Goal: Transaction & Acquisition: Purchase product/service

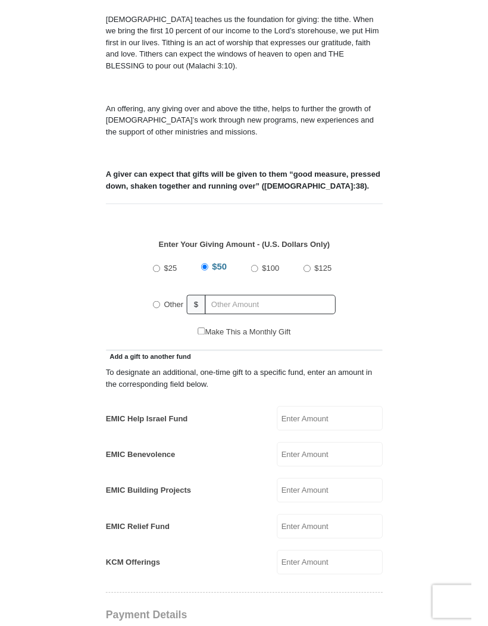
scroll to position [395, 0]
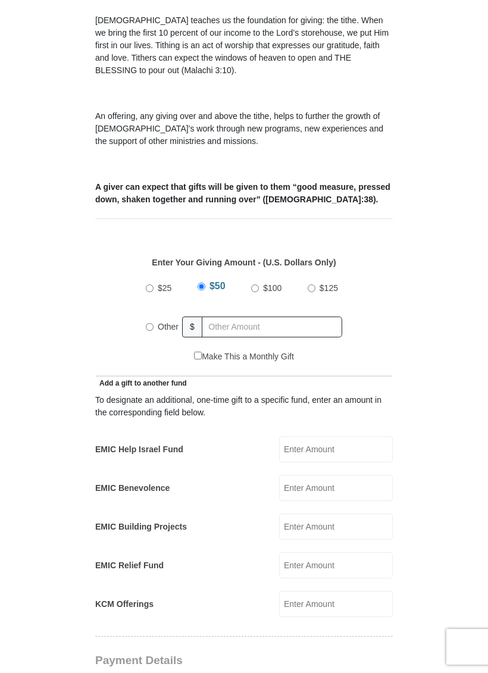
click at [149, 323] on input "Other" at bounding box center [150, 327] width 8 height 8
radio input "true"
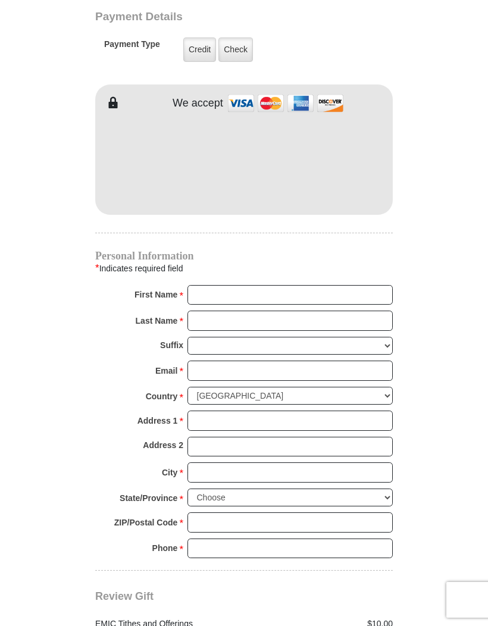
scroll to position [1036, 0]
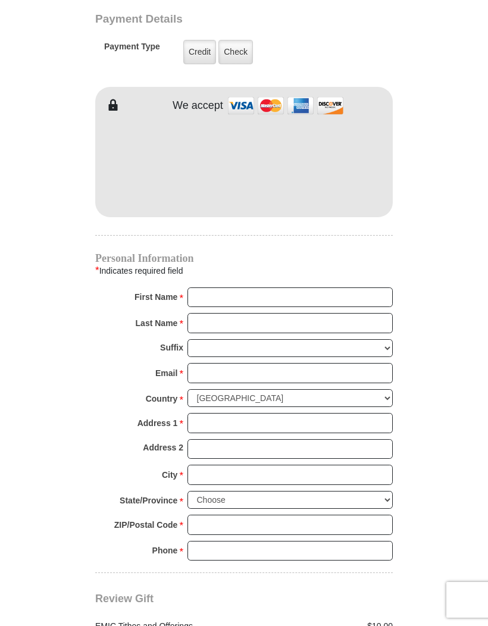
type input "10"
click at [198, 45] on label "Credit" at bounding box center [199, 52] width 33 height 24
click at [0, 0] on input "Credit" at bounding box center [0, 0] width 0 height 0
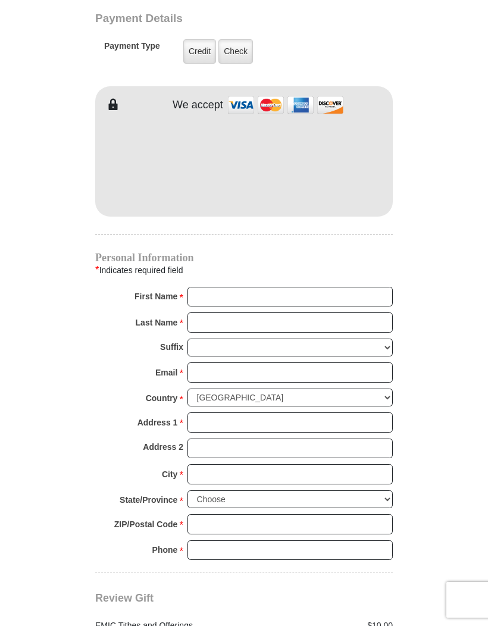
scroll to position [1041, 0]
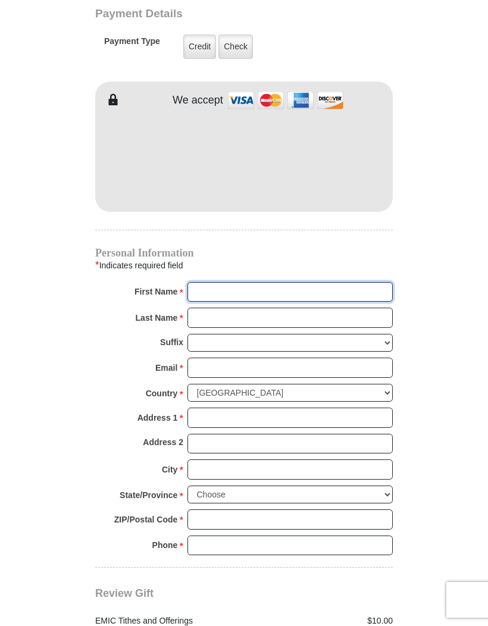
click at [278, 282] on input "First Name *" at bounding box center [289, 292] width 205 height 20
type input "[PERSON_NAME]"
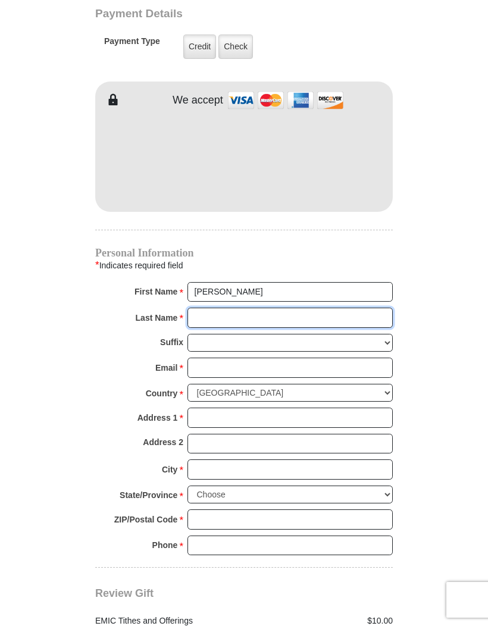
type input "Tshabalala"
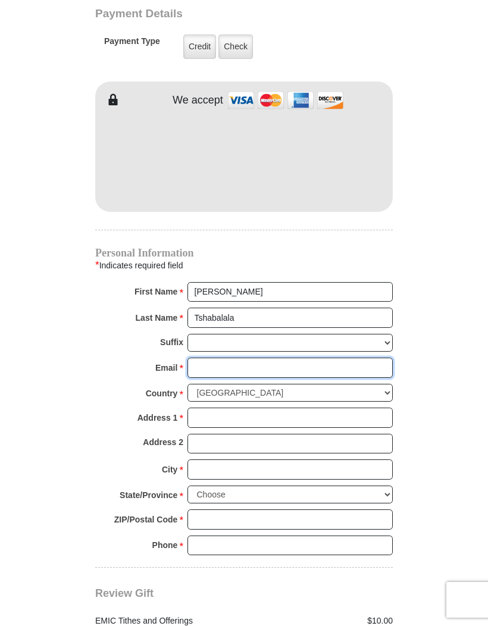
type input "[PERSON_NAME][EMAIL_ADDRESS][DOMAIN_NAME]"
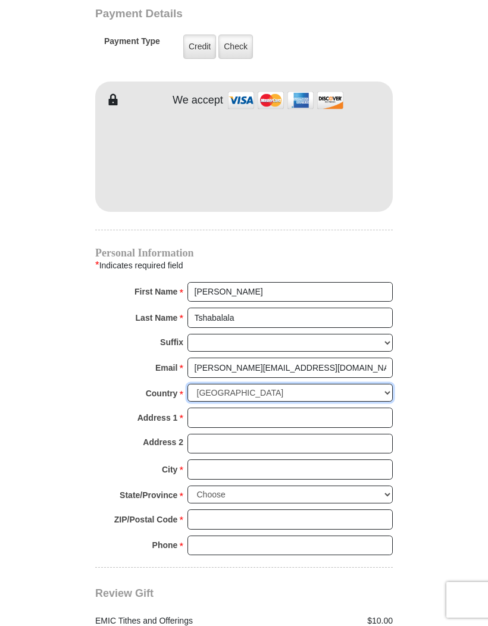
select select "ZA"
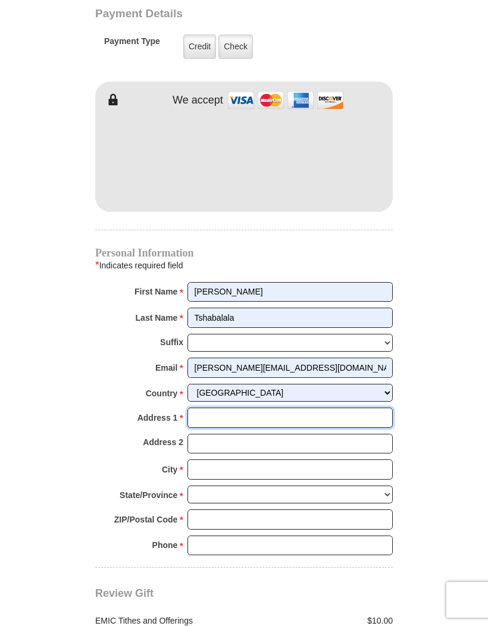
type input "[STREET_ADDRESS]"
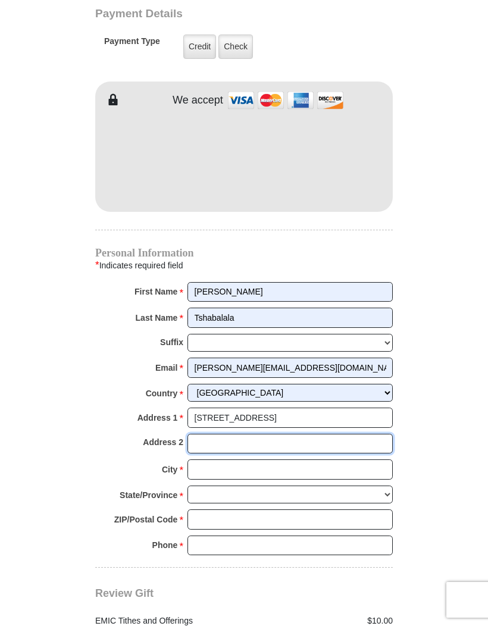
type input "Plumstead"
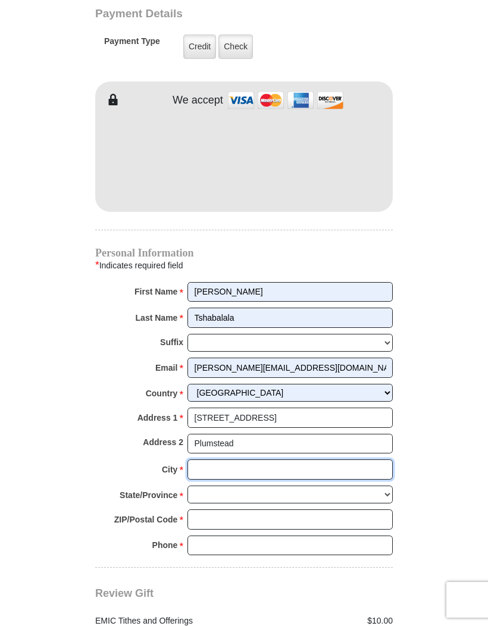
type input "[GEOGRAPHIC_DATA]"
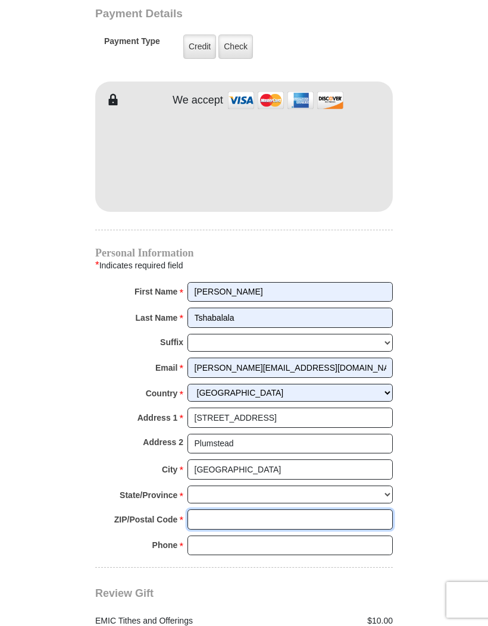
type input "7800"
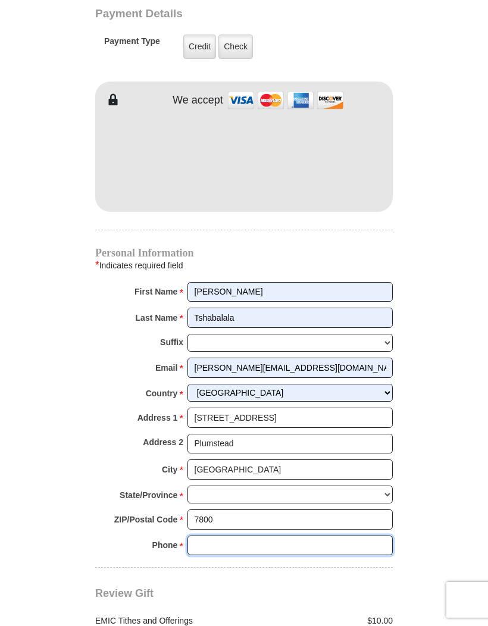
type input "0731628967"
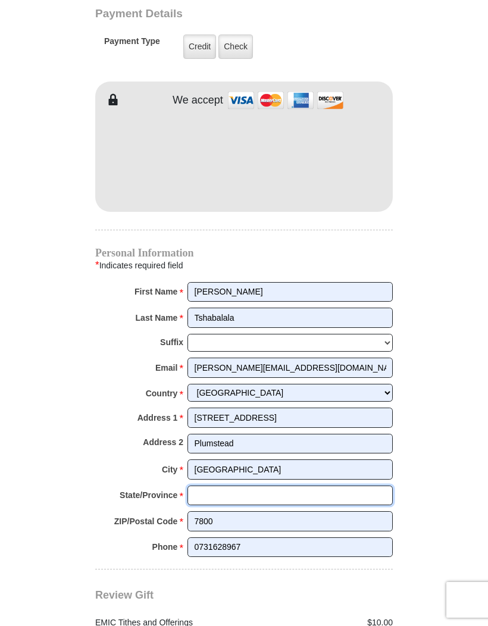
click at [351, 485] on input "State/Province *" at bounding box center [289, 495] width 205 height 20
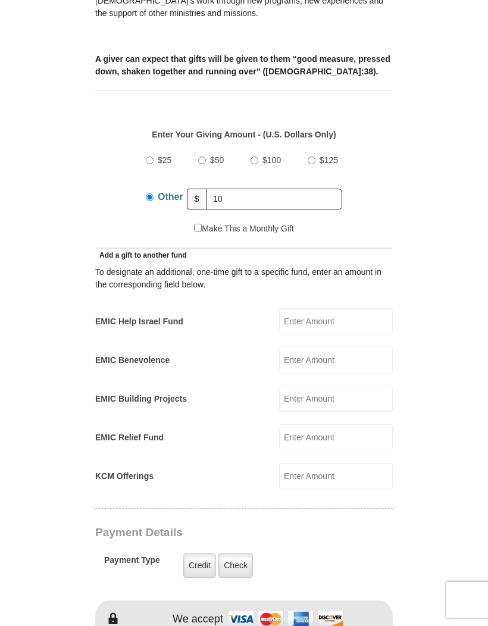
scroll to position [521, 0]
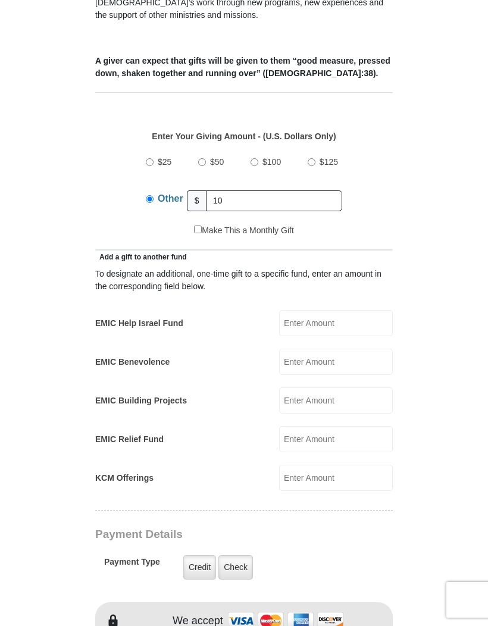
type input "Western pr"
click at [246, 190] on input "10" at bounding box center [274, 200] width 136 height 21
type input "1"
click at [353, 310] on input "EMIC Help Israel Fund" at bounding box center [336, 323] width 114 height 26
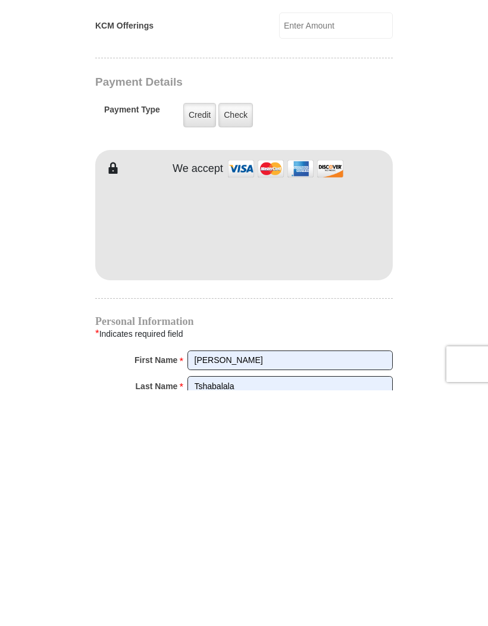
scroll to position [746, 0]
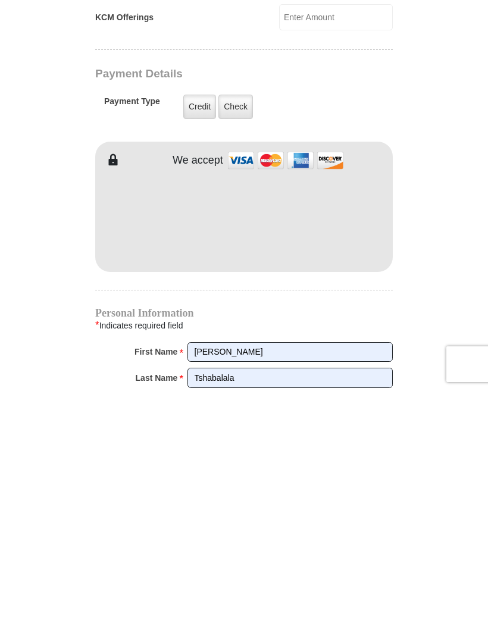
type input "10"
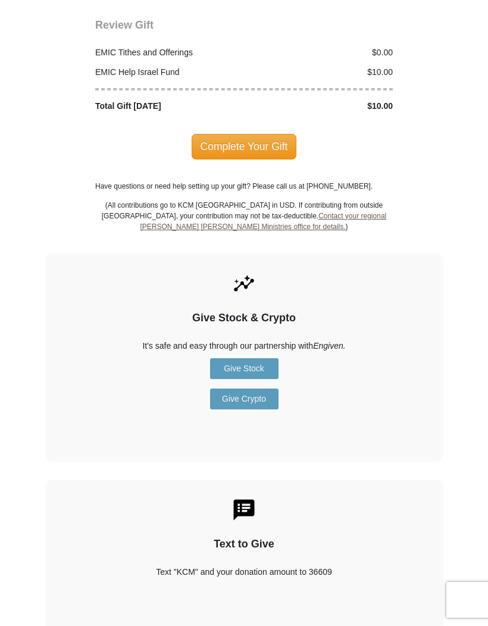
scroll to position [1608, 0]
click at [269, 137] on span "Complete Your Gift" at bounding box center [244, 149] width 105 height 25
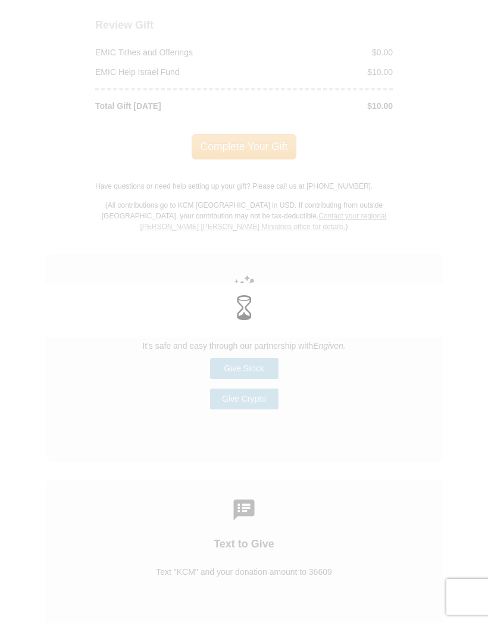
scroll to position [1612, 0]
